Goal: Check status

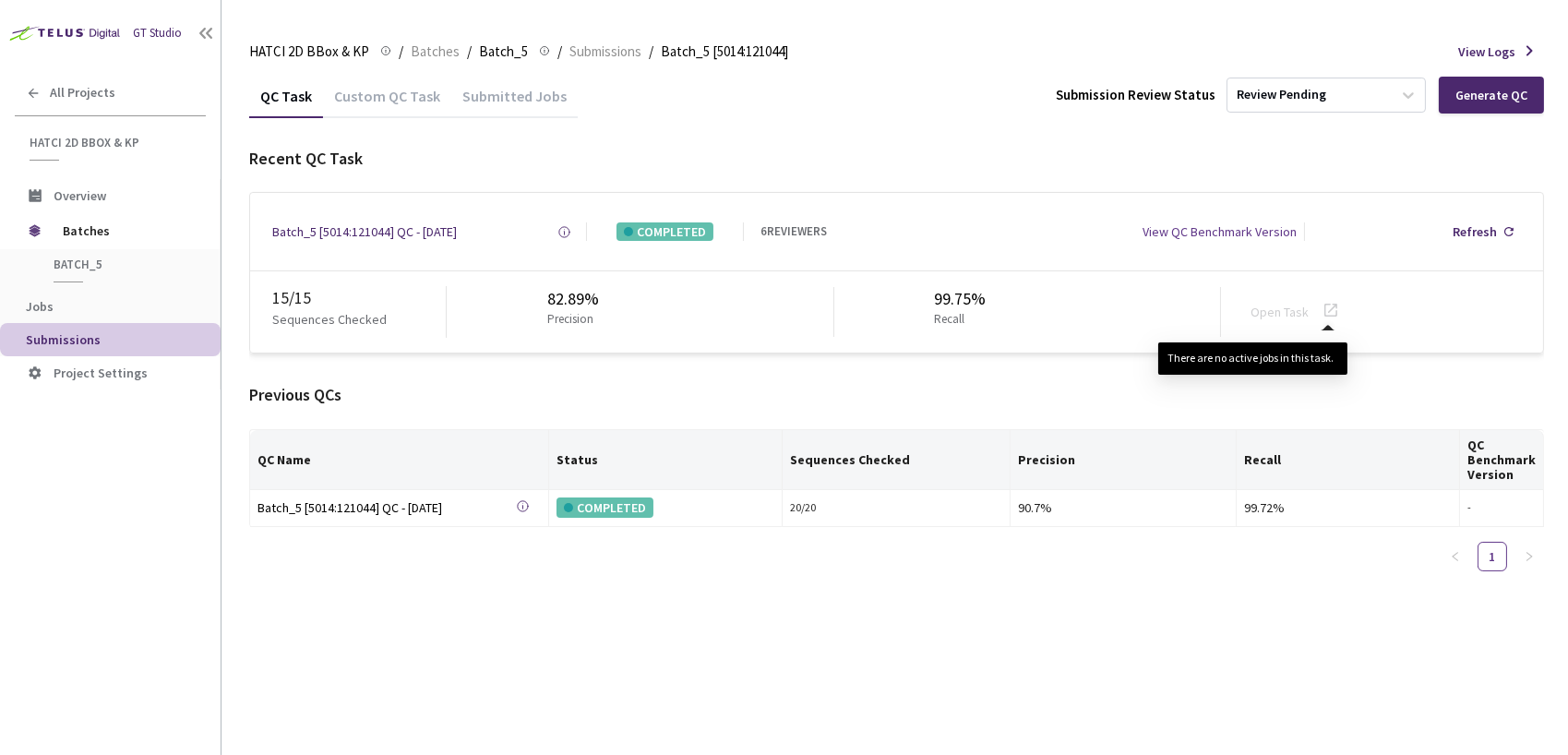
click at [1327, 307] on icon at bounding box center [1331, 310] width 22 height 22
click at [1329, 307] on icon at bounding box center [1331, 310] width 22 height 22
click at [911, 646] on div "QC Task Custom QC Task Submitted Jobs Submission Review Status Review Pending G…" at bounding box center [896, 415] width 1295 height 682
click at [1326, 310] on icon at bounding box center [1330, 310] width 13 height 13
click at [1472, 232] on div "Refresh" at bounding box center [1474, 231] width 44 height 18
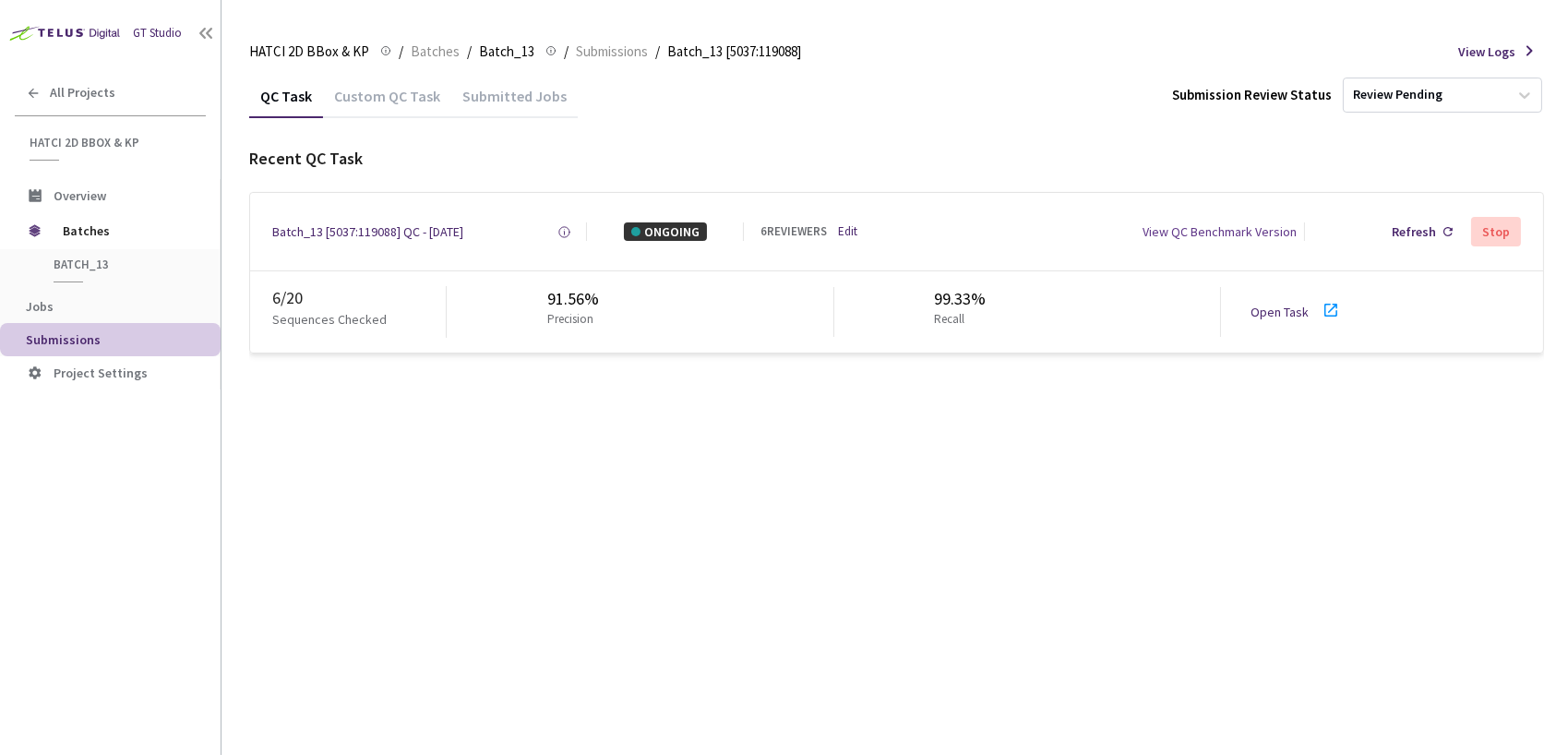
click at [1334, 309] on icon at bounding box center [1331, 310] width 22 height 22
